Goal: Check status: Check status

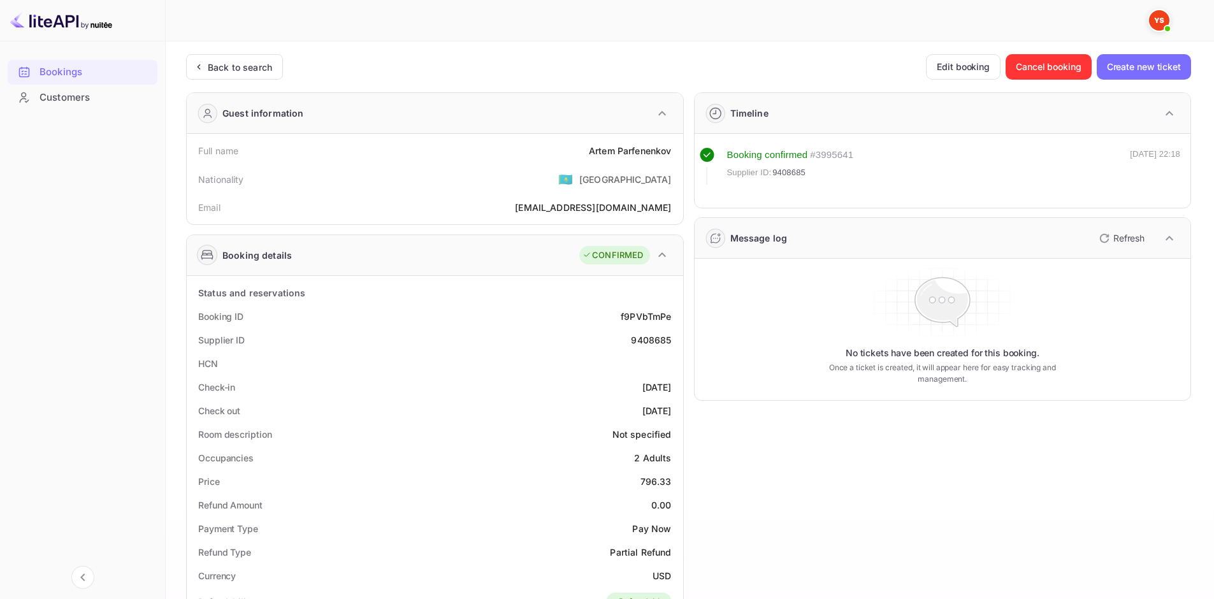
click at [247, 50] on div "Unsaved Changes Ticket Affiliate URL [URL][DOMAIN_NAME] Business partner name N…" at bounding box center [682, 514] width 1033 height 947
click at [253, 64] on div "Back to search" at bounding box center [240, 67] width 64 height 13
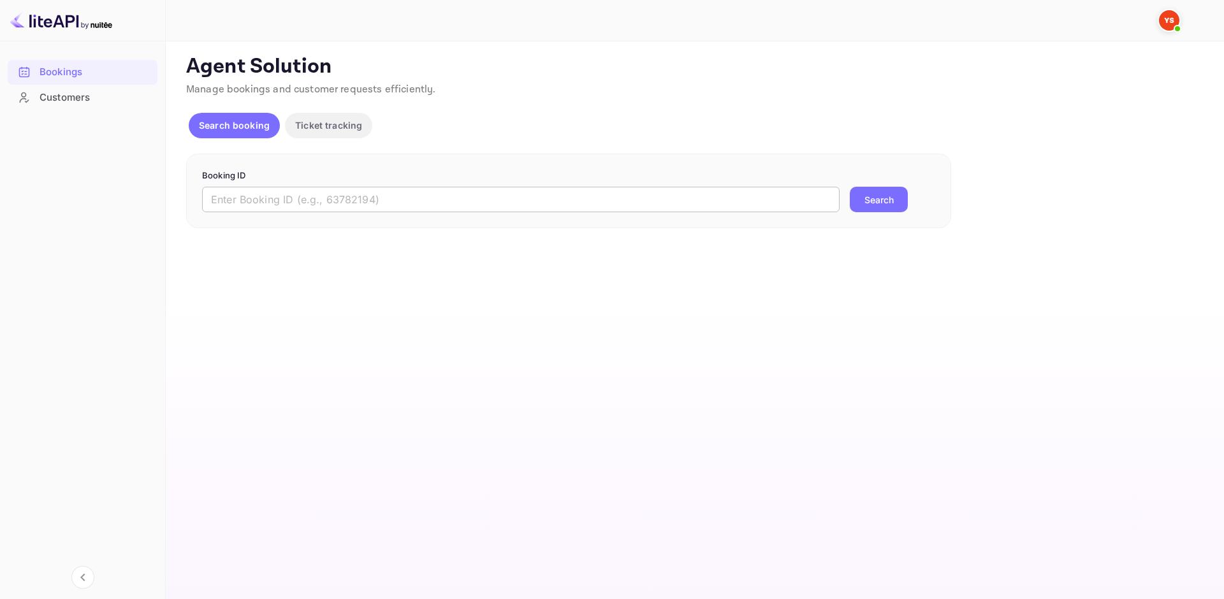
click at [303, 200] on input "text" at bounding box center [520, 199] width 637 height 25
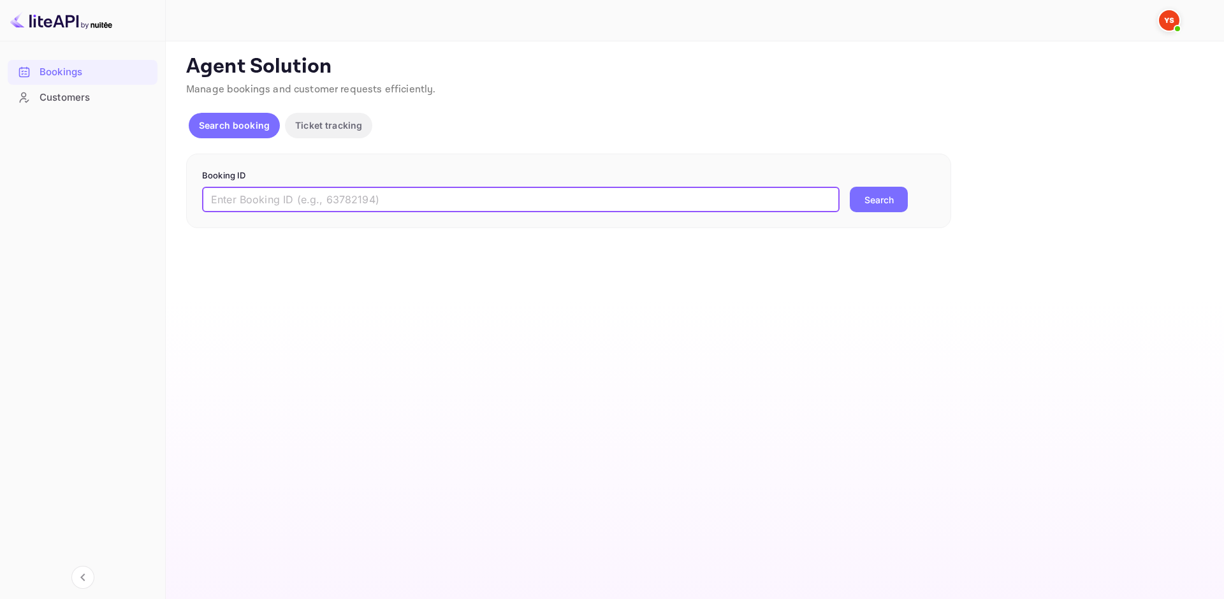
paste input "8786010"
type input "8786010"
click at [868, 195] on button "Search" at bounding box center [879, 199] width 58 height 25
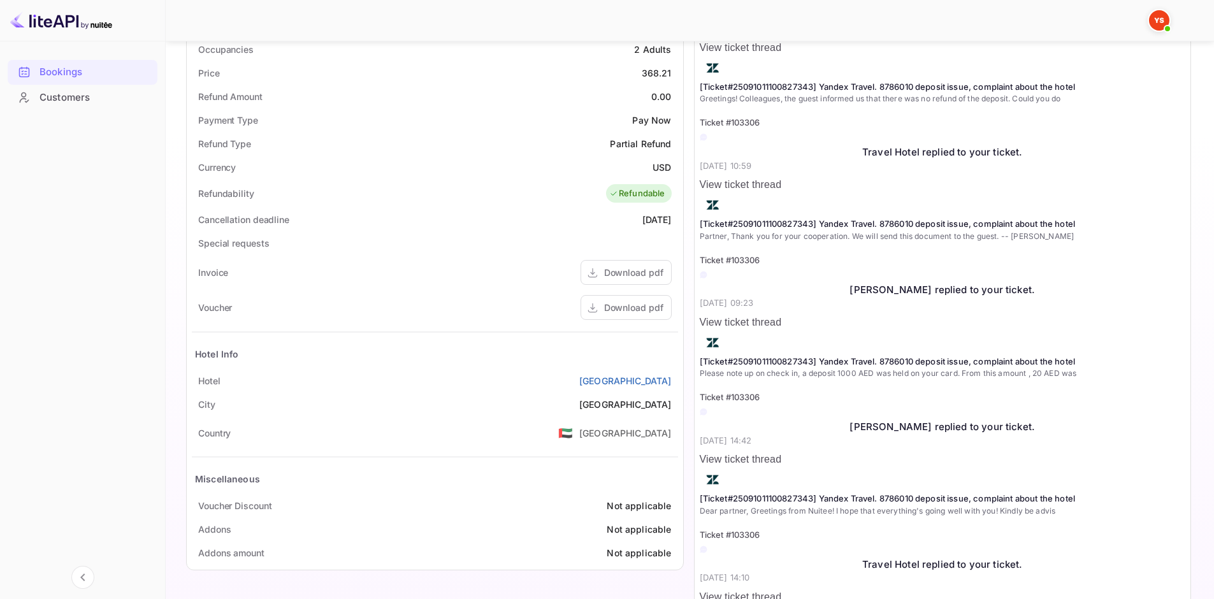
scroll to position [410, 0]
click at [638, 136] on div "Partial Refund" at bounding box center [640, 141] width 61 height 13
drag, startPoint x: 579, startPoint y: 377, endPoint x: 675, endPoint y: 379, distance: 95.6
click at [675, 379] on div "[GEOGRAPHIC_DATA]" at bounding box center [435, 379] width 486 height 24
copy link "[GEOGRAPHIC_DATA]"
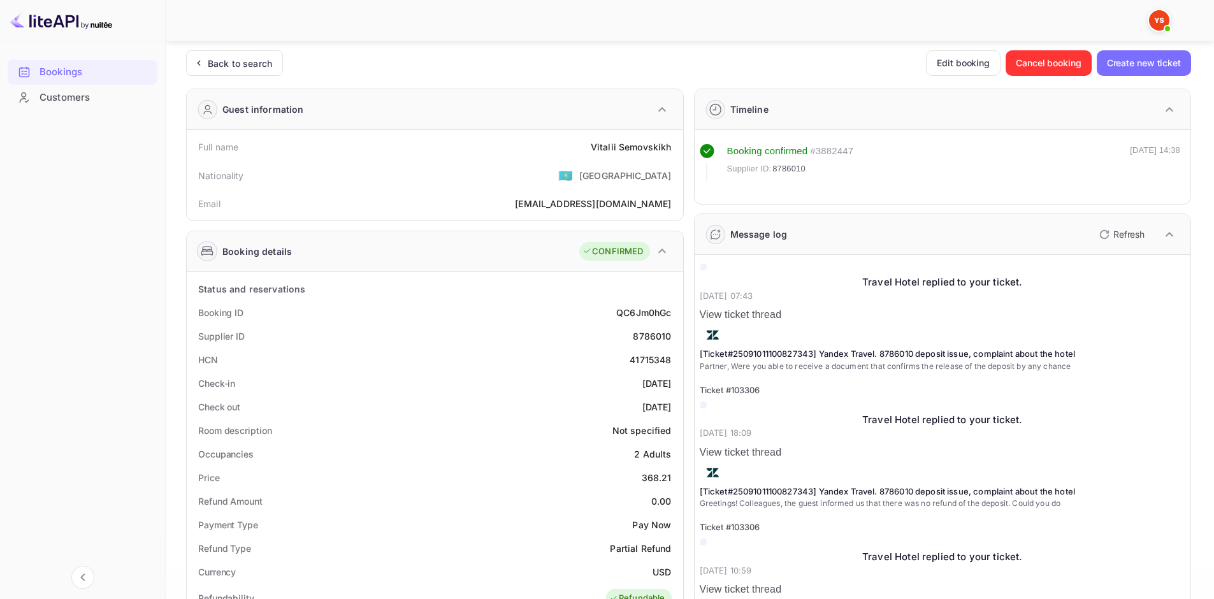
scroll to position [0, 0]
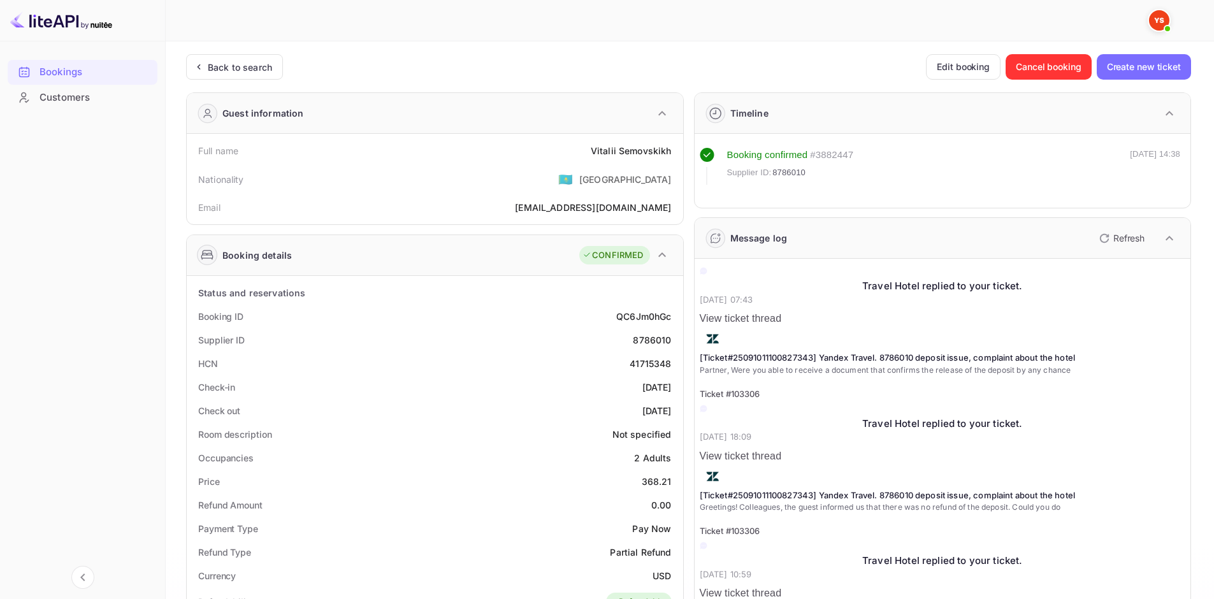
click at [138, 316] on div "Bookings Customers" at bounding box center [82, 318] width 165 height 528
